Goal: Task Accomplishment & Management: Use online tool/utility

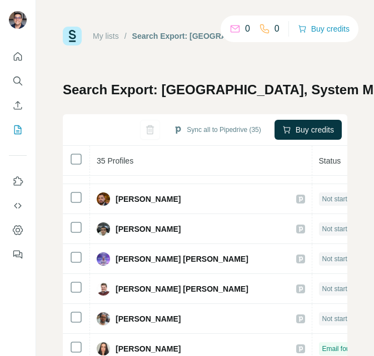
scroll to position [177, 0]
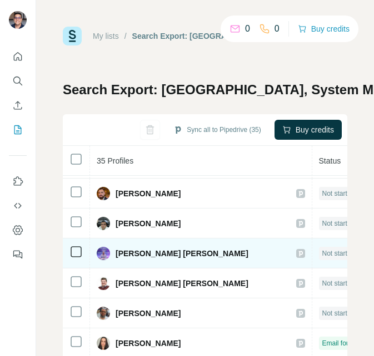
click at [184, 246] on td "[PERSON_NAME] [PERSON_NAME]" at bounding box center [201, 254] width 222 height 30
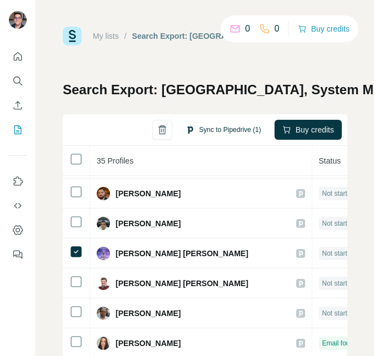
click at [211, 127] on button "Sync to Pipedrive (1)" at bounding box center [223, 130] width 90 height 17
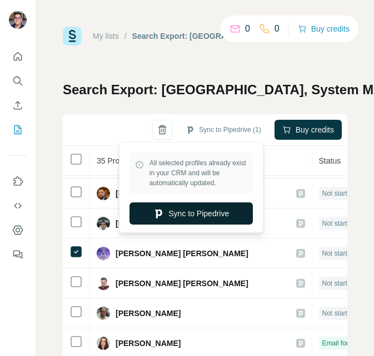
click at [212, 215] on button "Sync to Pipedrive" at bounding box center [190, 214] width 123 height 22
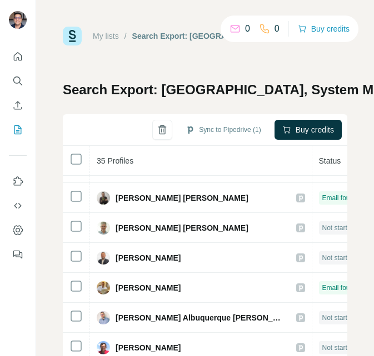
scroll to position [337, 0]
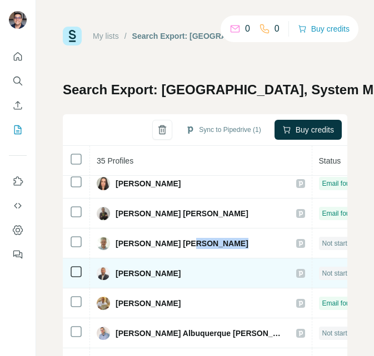
drag, startPoint x: 188, startPoint y: 249, endPoint x: 158, endPoint y: 286, distance: 47.7
drag, startPoint x: 158, startPoint y: 286, endPoint x: 140, endPoint y: 280, distance: 18.6
click at [141, 279] on div "[PERSON_NAME]" at bounding box center [139, 273] width 84 height 13
click at [138, 277] on span "[PERSON_NAME]" at bounding box center [147, 273] width 65 height 11
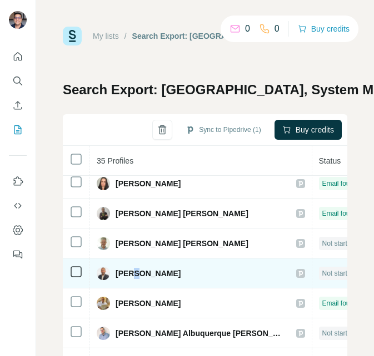
drag, startPoint x: 138, startPoint y: 276, endPoint x: 88, endPoint y: 274, distance: 50.0
click at [88, 274] on td at bounding box center [76, 274] width 27 height 30
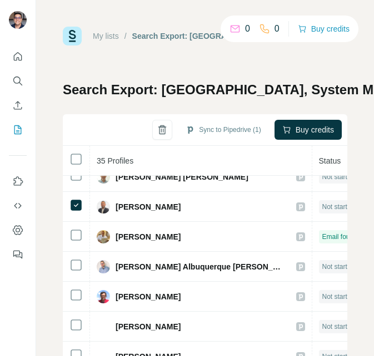
scroll to position [417, 0]
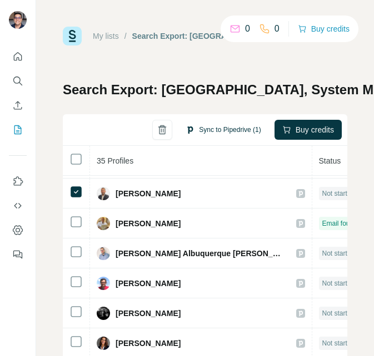
click at [221, 135] on button "Sync to Pipedrive (1)" at bounding box center [223, 130] width 90 height 17
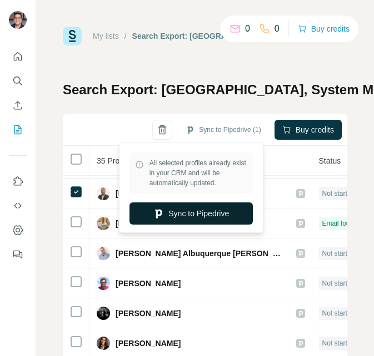
click at [172, 208] on button "Sync to Pipedrive" at bounding box center [190, 214] width 123 height 22
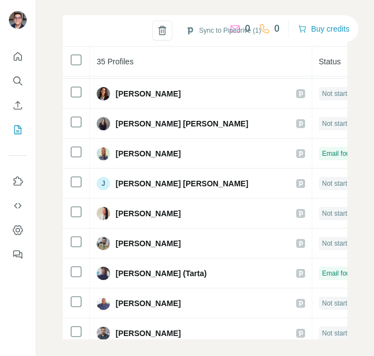
scroll to position [98, 0]
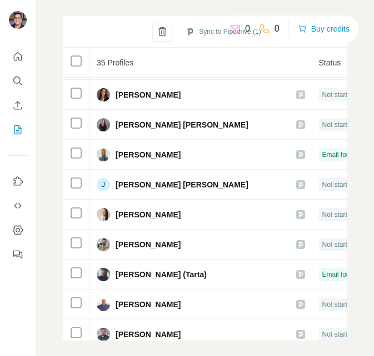
click at [339, 286] on div "My lists / Search Export: [GEOGRAPHIC_DATA], System Manager, Information System…" at bounding box center [204, 178] width 337 height 356
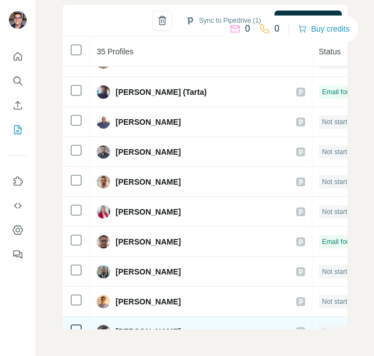
scroll to position [792, 0]
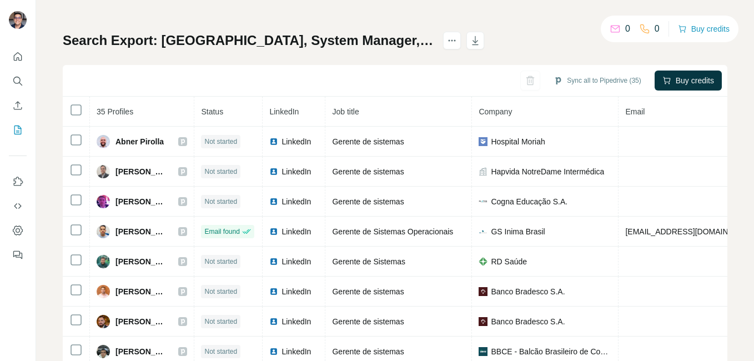
scroll to position [105, 0]
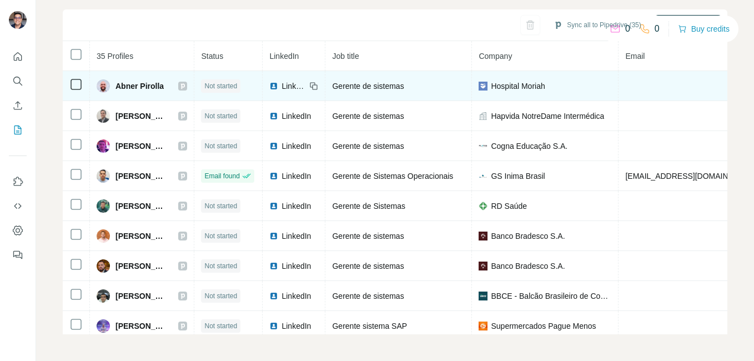
click at [306, 83] on span "LinkedIn" at bounding box center [293, 85] width 24 height 11
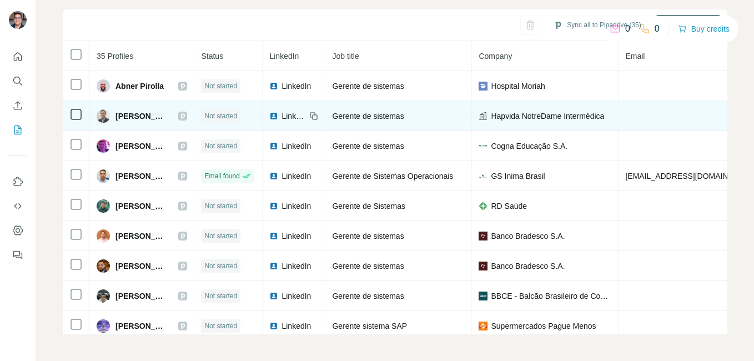
click at [306, 110] on span "LinkedIn" at bounding box center [293, 115] width 24 height 11
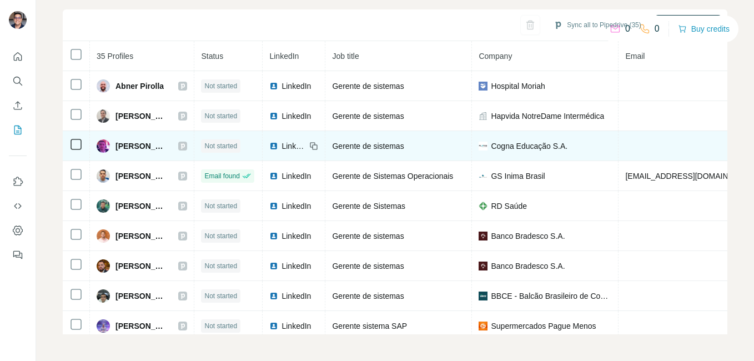
click at [306, 144] on span "LinkedIn" at bounding box center [293, 145] width 24 height 11
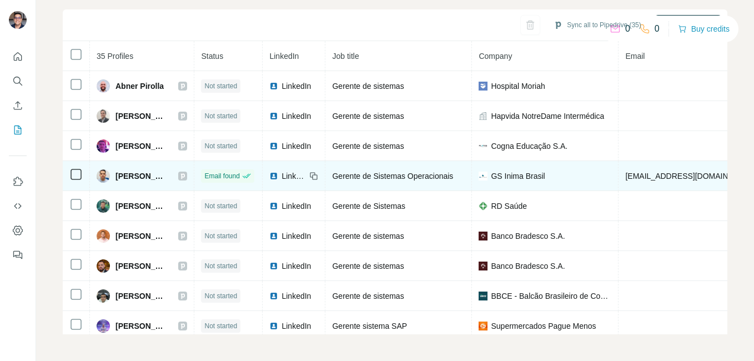
click at [306, 172] on span "LinkedIn" at bounding box center [293, 175] width 24 height 11
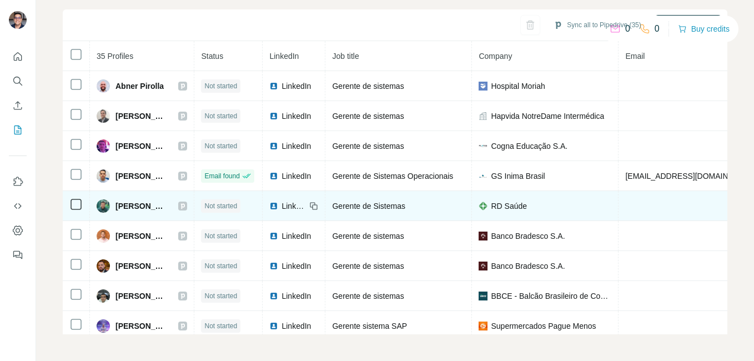
click at [325, 213] on td "LinkedIn" at bounding box center [294, 206] width 63 height 30
click at [306, 208] on span "LinkedIn" at bounding box center [293, 205] width 24 height 11
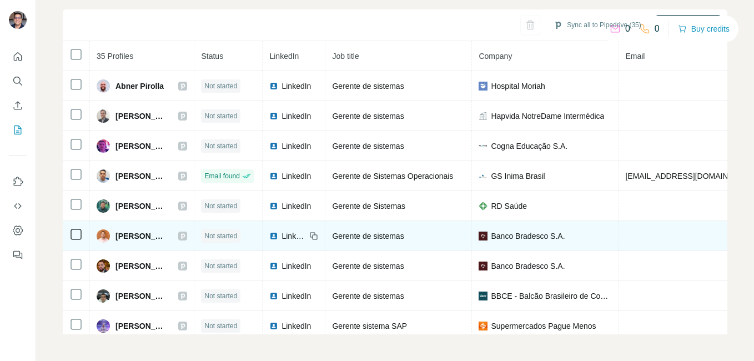
click at [306, 236] on span "LinkedIn" at bounding box center [293, 235] width 24 height 11
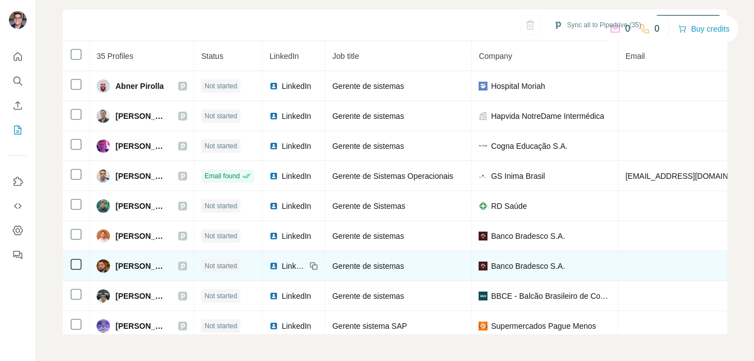
click at [306, 261] on span "LinkedIn" at bounding box center [293, 265] width 24 height 11
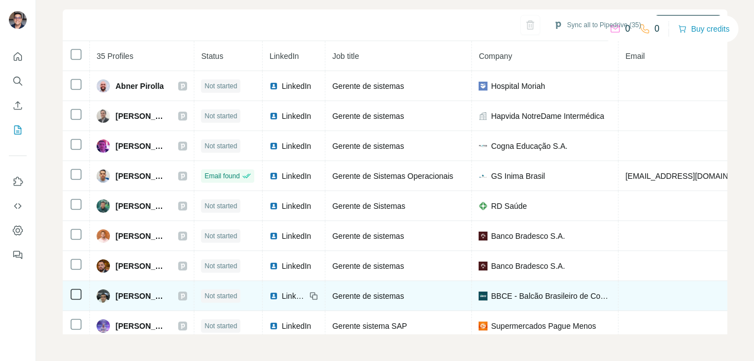
click at [306, 294] on span "LinkedIn" at bounding box center [293, 295] width 24 height 11
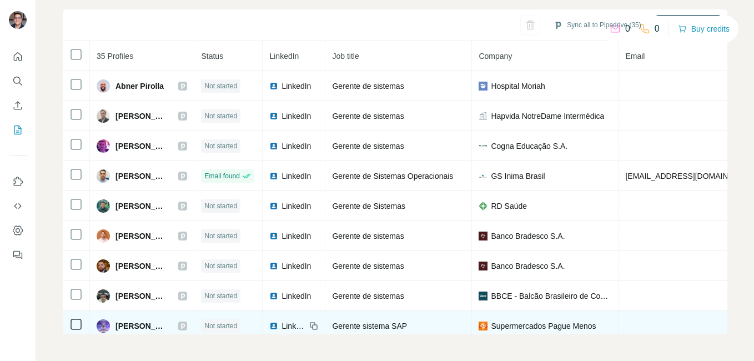
click at [306, 324] on span "LinkedIn" at bounding box center [293, 325] width 24 height 11
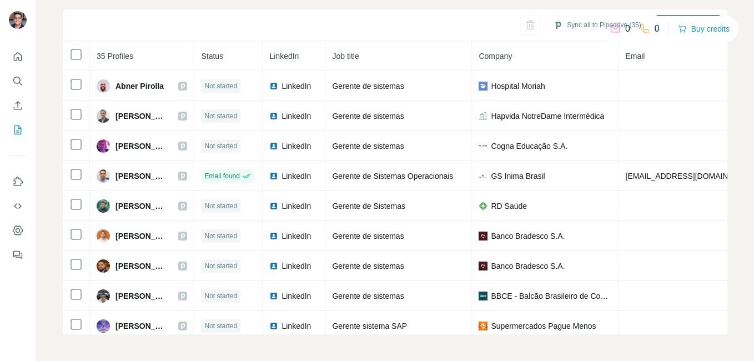
click at [203, 6] on div "Search Export: Brazil, System Manager, Information System Manager, 2nd degree c…" at bounding box center [395, 155] width 664 height 358
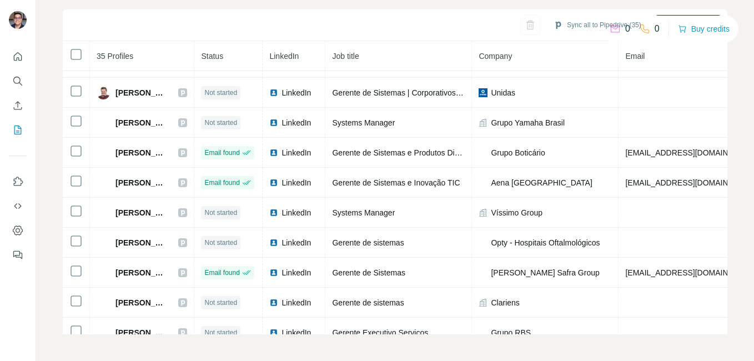
scroll to position [272, 0]
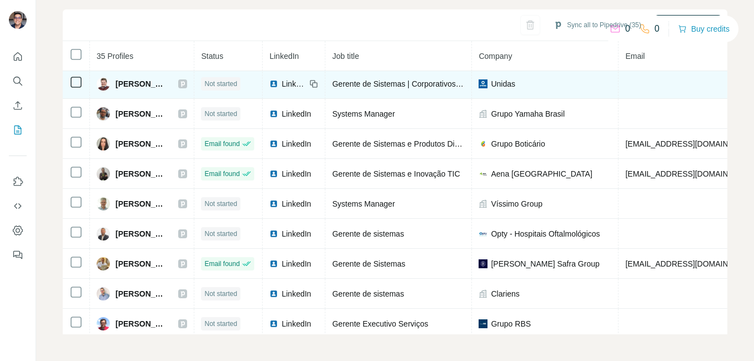
click at [306, 85] on span "LinkedIn" at bounding box center [293, 83] width 24 height 11
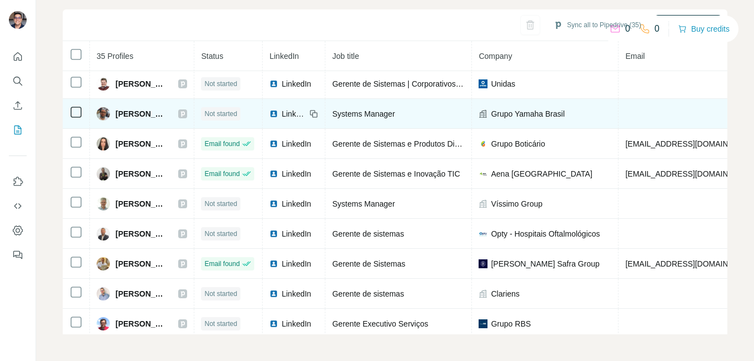
click at [306, 112] on span "LinkedIn" at bounding box center [293, 113] width 24 height 11
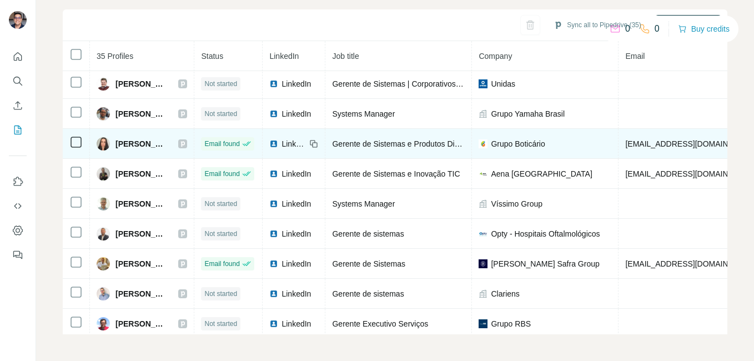
click at [306, 140] on span "LinkedIn" at bounding box center [293, 143] width 24 height 11
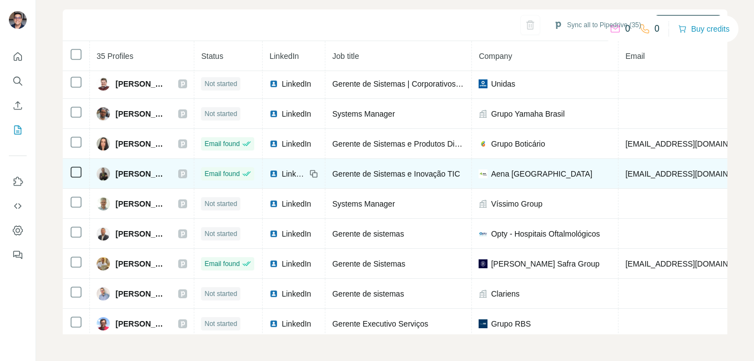
click at [306, 174] on span "LinkedIn" at bounding box center [293, 173] width 24 height 11
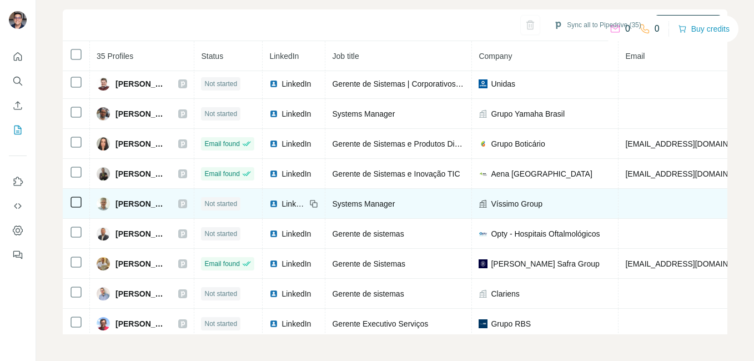
click at [306, 201] on span "LinkedIn" at bounding box center [293, 203] width 24 height 11
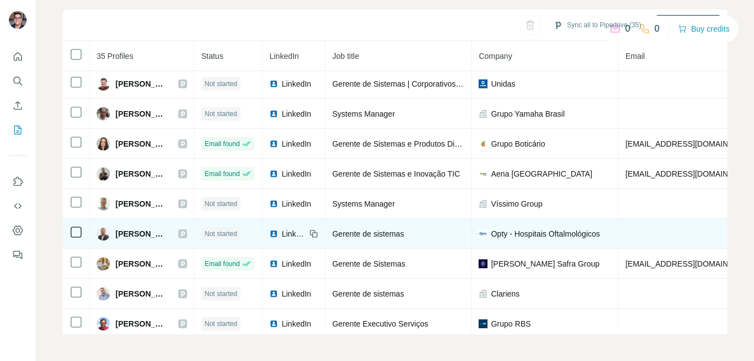
click at [306, 228] on span "LinkedIn" at bounding box center [293, 233] width 24 height 11
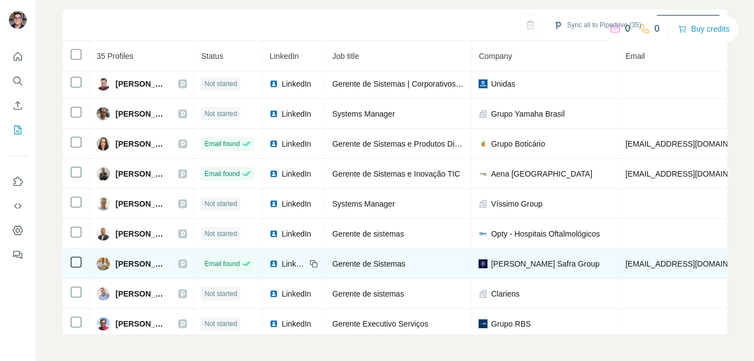
click at [306, 263] on span "LinkedIn" at bounding box center [293, 263] width 24 height 11
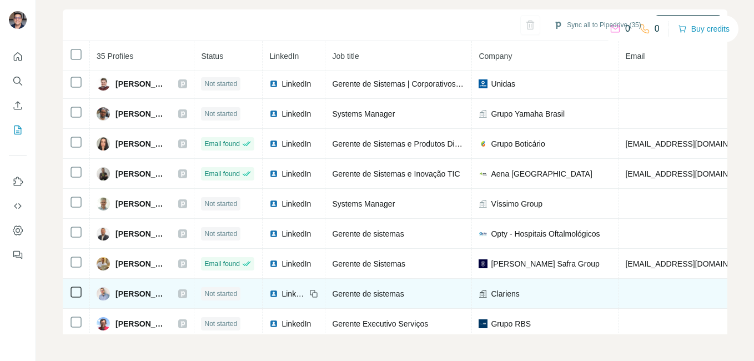
click at [325, 285] on td "LinkedIn" at bounding box center [294, 294] width 63 height 30
click at [306, 291] on span "LinkedIn" at bounding box center [293, 293] width 24 height 11
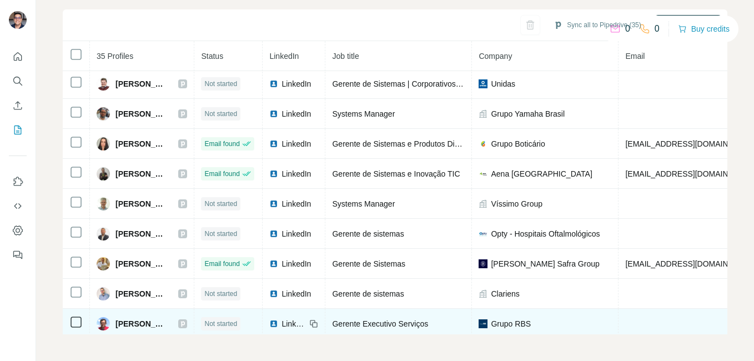
click at [306, 321] on span "LinkedIn" at bounding box center [293, 323] width 24 height 11
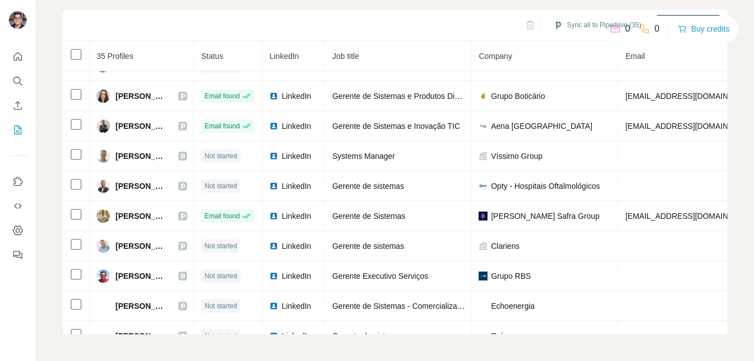
scroll to position [342, 0]
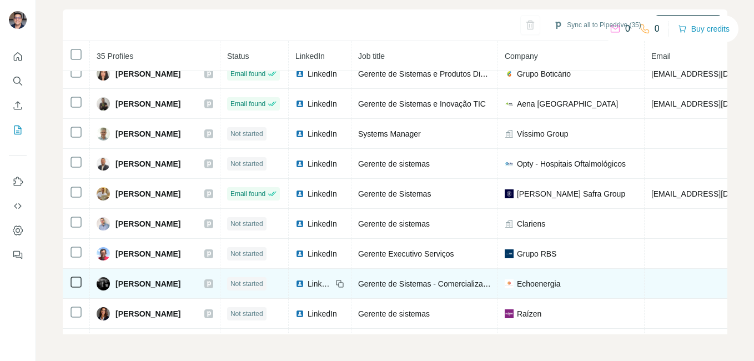
click at [332, 286] on span "LinkedIn" at bounding box center [320, 283] width 24 height 11
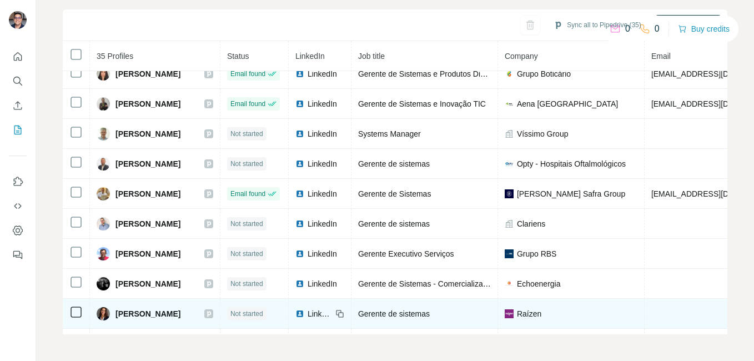
click at [332, 308] on span "LinkedIn" at bounding box center [320, 313] width 24 height 11
